Goal: Transaction & Acquisition: Purchase product/service

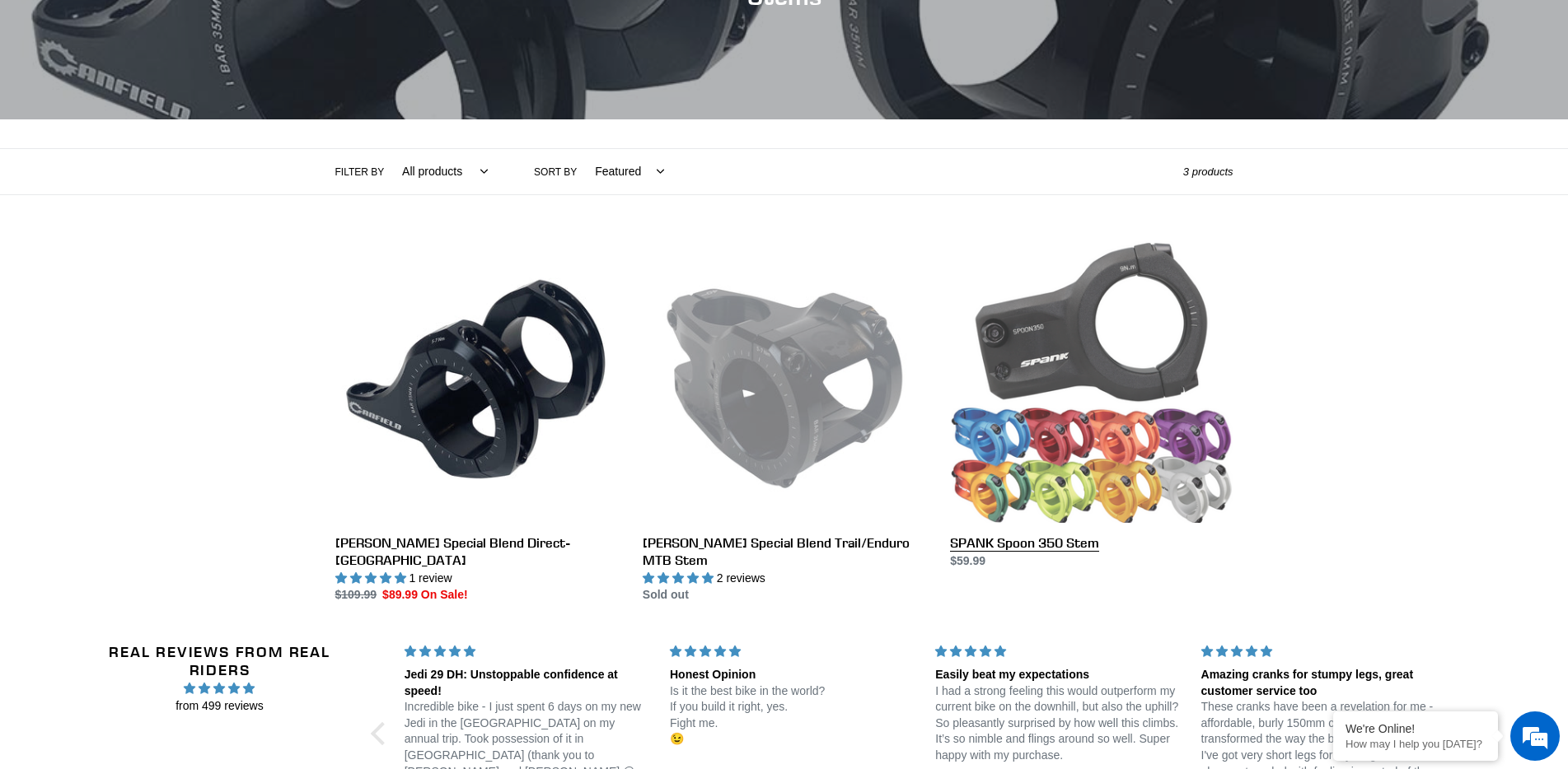
scroll to position [247, 0]
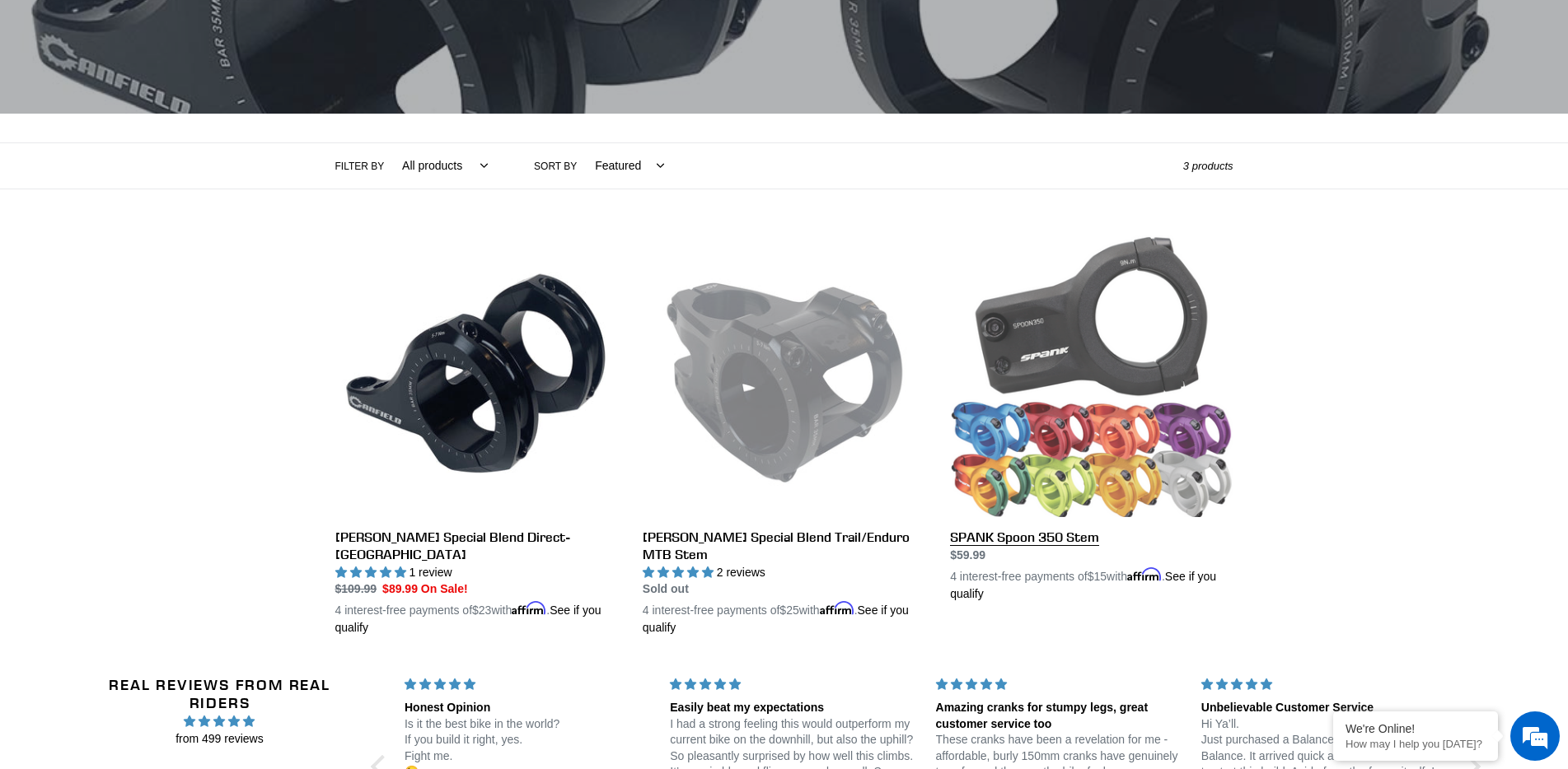
click at [1048, 545] on link "SPANK Spoon 350 Stem" at bounding box center [1092, 418] width 283 height 368
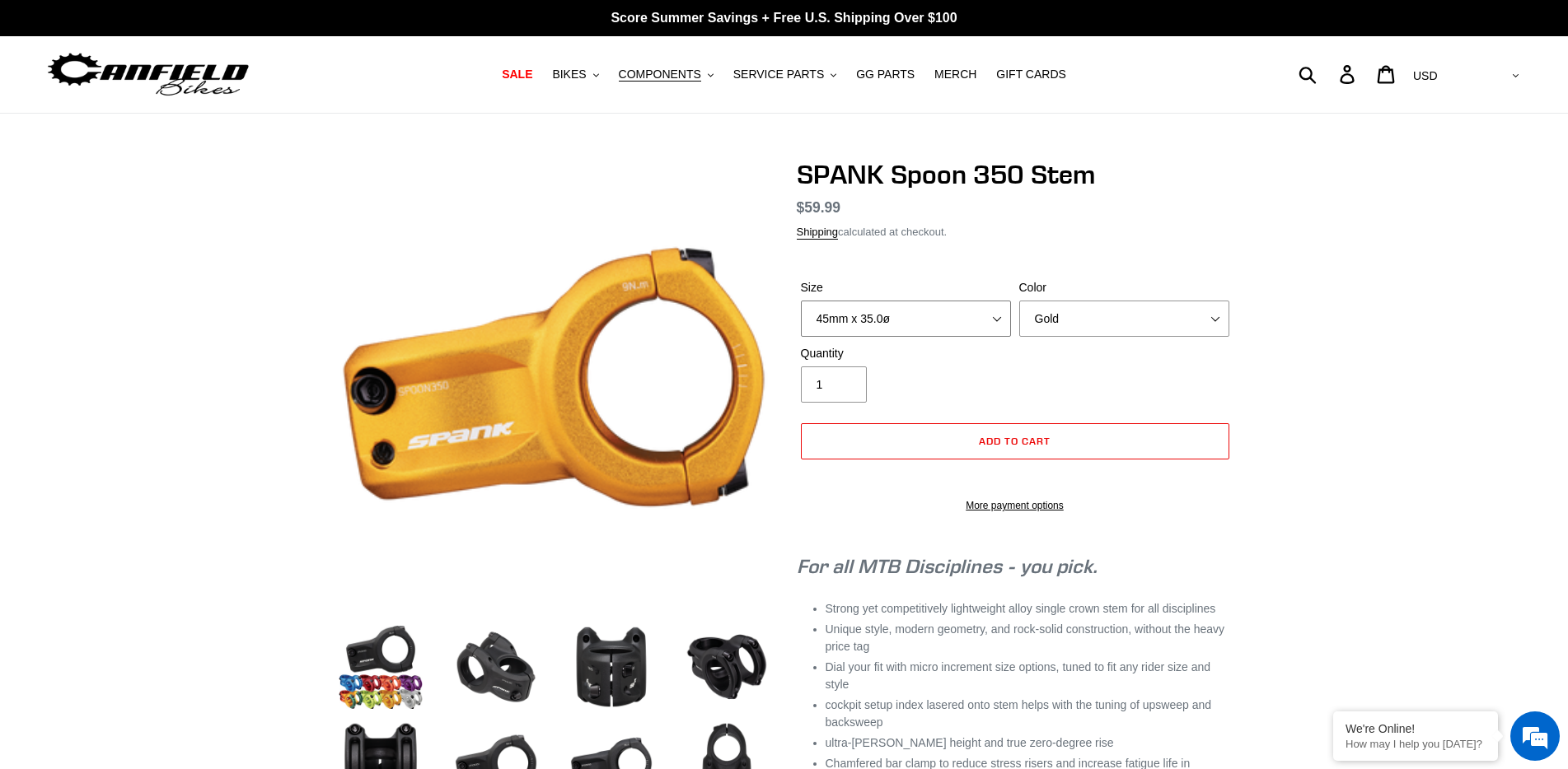
click at [928, 330] on select "35mm x 35.0ø 45mm x 35.0ø" at bounding box center [906, 318] width 211 height 36
click at [936, 326] on select "35mm x 35.0ø 45mm x 35.0ø" at bounding box center [906, 318] width 211 height 36
